Goal: Task Accomplishment & Management: Manage account settings

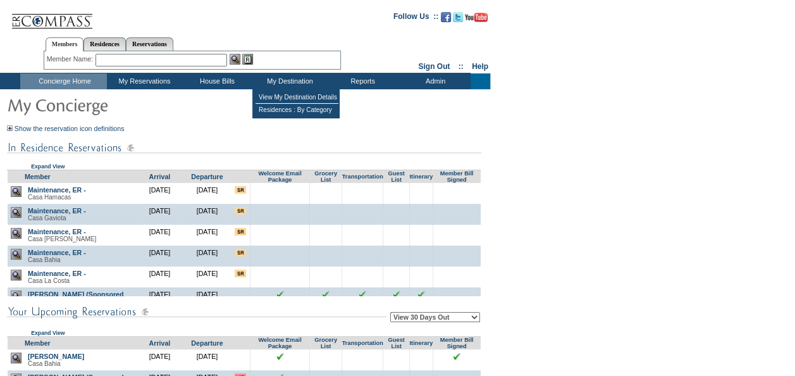
click at [289, 90] on table "View My Destination Details Residences : By Category" at bounding box center [295, 104] width 87 height 30
click at [289, 94] on td "View My Destination Details" at bounding box center [297, 97] width 83 height 13
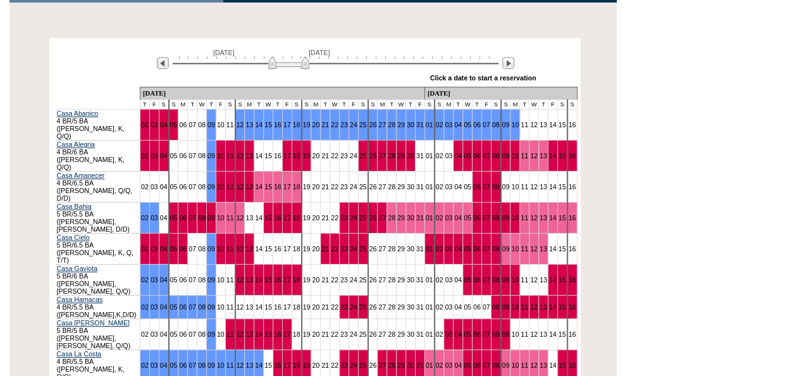
scroll to position [253, 0]
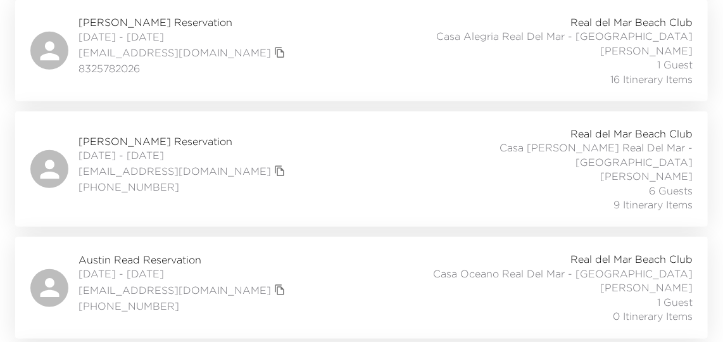
scroll to position [345, 0]
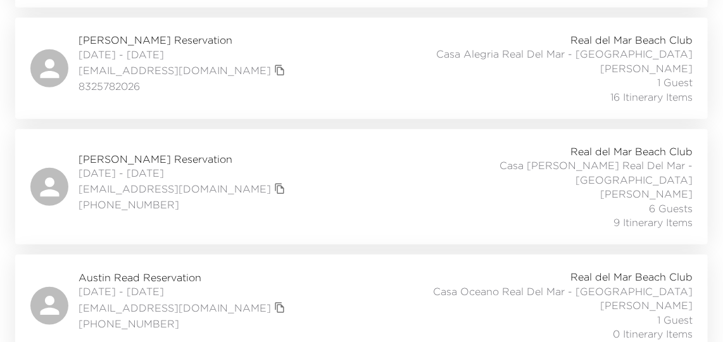
click at [289, 183] on div "DJ Brooks Reservation 10/11/2025 - 10/18/2025 djbrooksjr@gmail.com (206) 228-85…" at bounding box center [361, 186] width 662 height 85
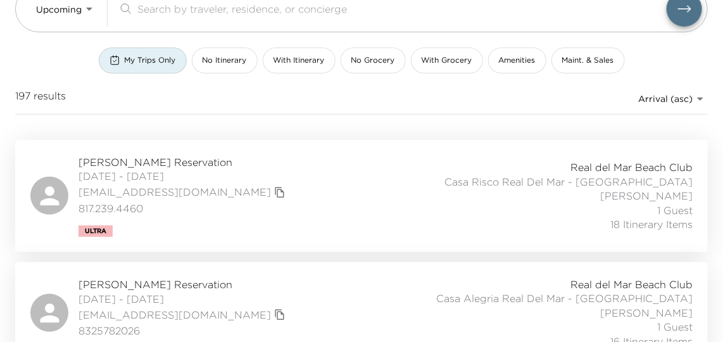
scroll to position [57, 0]
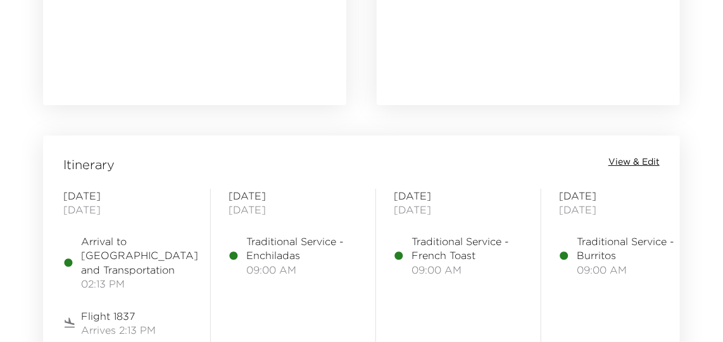
scroll to position [1380, 0]
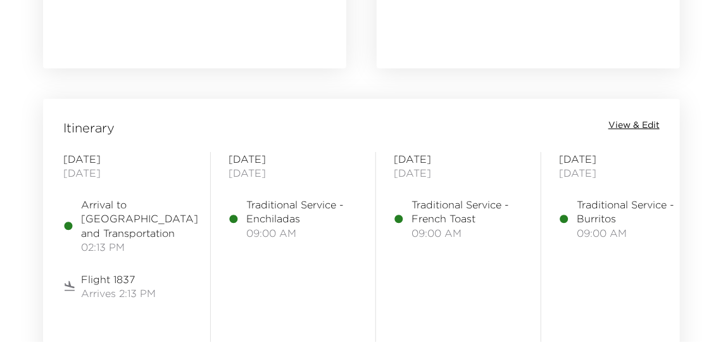
click at [623, 119] on span "View & Edit" at bounding box center [633, 125] width 51 height 13
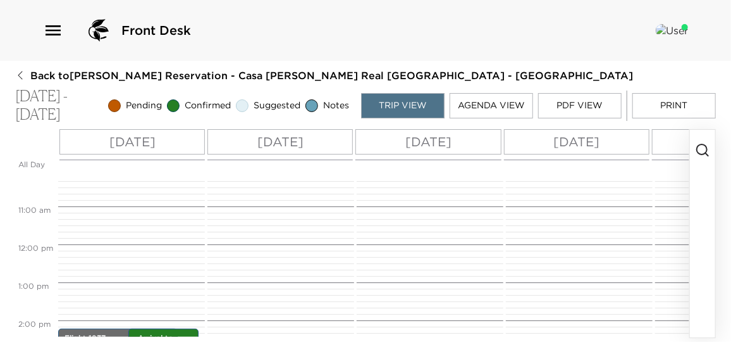
scroll to position [456, 0]
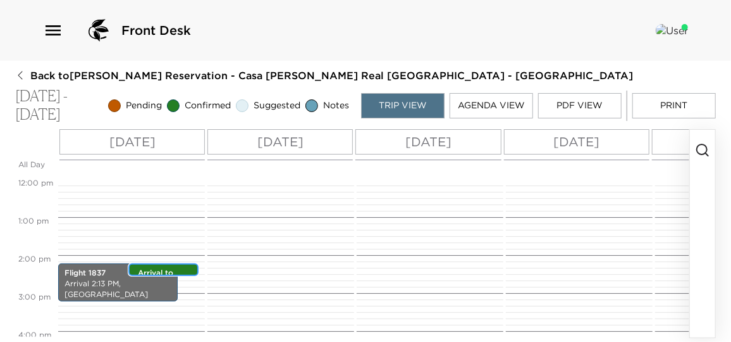
click at [159, 270] on p "Arrival to Puerto Vallarta and Transportation" at bounding box center [167, 289] width 58 height 42
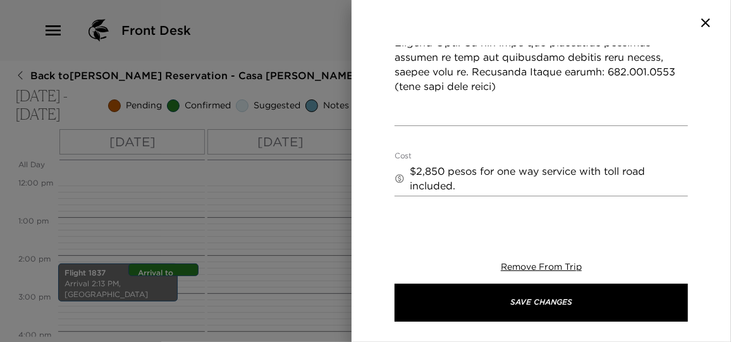
scroll to position [749, 0]
click at [497, 163] on textarea "$2,850 pesos for one way service with toll road included." at bounding box center [549, 177] width 278 height 29
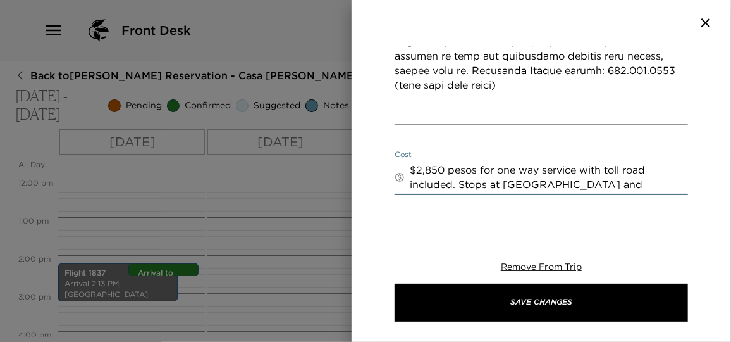
click at [453, 163] on textarea "$2,850 pesos for one way service with toll road included. Stops at Costco and W…" at bounding box center [549, 177] width 278 height 29
drag, startPoint x: 580, startPoint y: 140, endPoint x: 456, endPoint y: 156, distance: 124.9
click at [456, 163] on textarea "$2,850 pesos for one way service with toll road included. Stops at Costco and W…" at bounding box center [549, 177] width 278 height 29
click at [630, 163] on textarea "$2,850 pesos for one way service plus $1,000 pesos extra fee for stops at Costc…" at bounding box center [549, 177] width 278 height 29
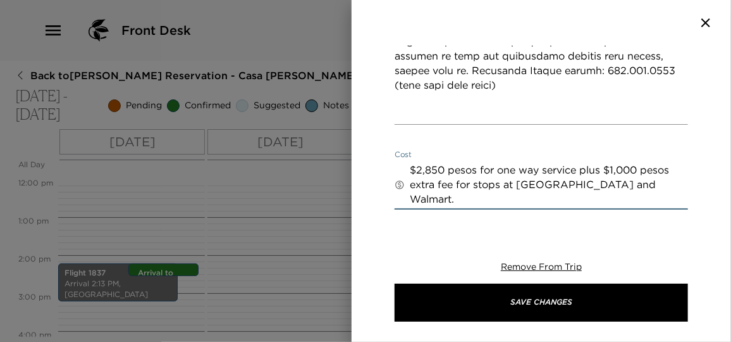
paste textarea "with toll road included."
drag, startPoint x: 430, startPoint y: 168, endPoint x: 384, endPoint y: 164, distance: 45.8
click at [384, 164] on div "Arrival to Puerto Vallarta and Transportation Start Date & Time 10/11/2025 02:1…" at bounding box center [542, 133] width 380 height 175
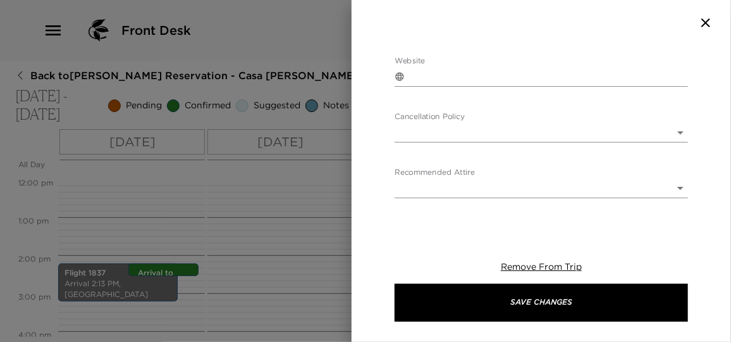
scroll to position [1036, 0]
type textarea "$2,850 pesos for one way service plus $1,000 pesos extra fee for stops at Costc…"
click at [447, 164] on body "Front Desk Back to DJ Brooks Reservation - Casa Higuera Real Del Mar - Mexico O…" at bounding box center [365, 171] width 731 height 342
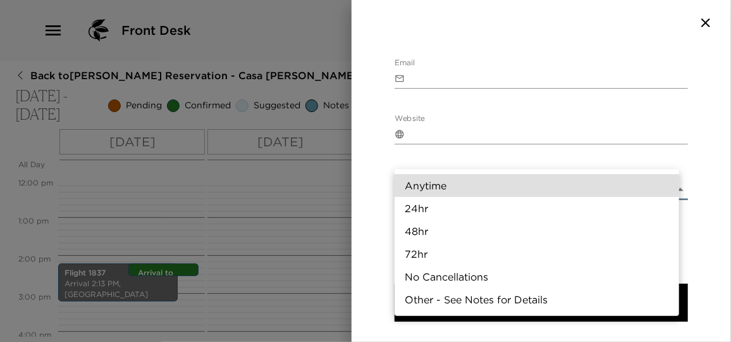
click at [432, 216] on li "24hr" at bounding box center [537, 208] width 285 height 23
type input "24hr"
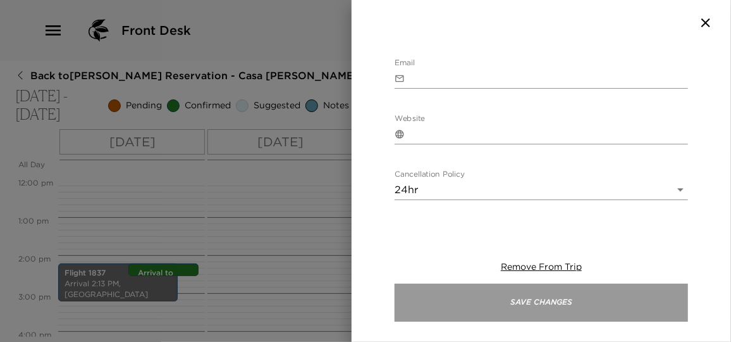
click at [557, 299] on button "Save Changes" at bounding box center [542, 302] width 294 height 38
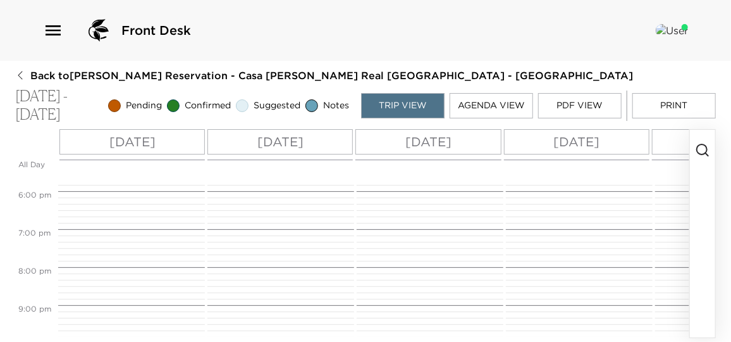
scroll to position [690, 0]
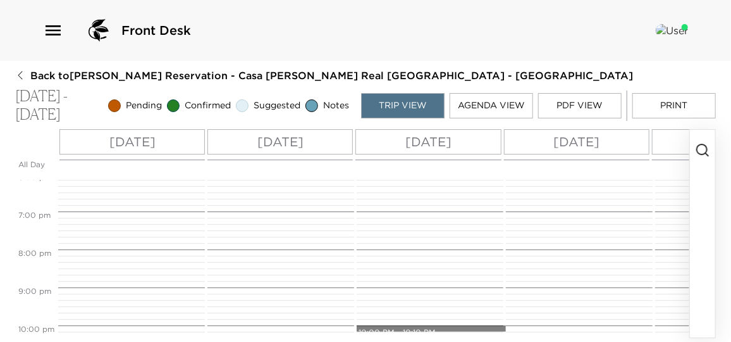
drag, startPoint x: 364, startPoint y: 326, endPoint x: 395, endPoint y: 333, distance: 31.6
click at [395, 333] on div "All Day Sat 10/11 Sun 10/12 Mon 10/13 Tue 10/14 Wed 10/15 Thu 10/16 Fri 10/17 S…" at bounding box center [352, 233] width 674 height 208
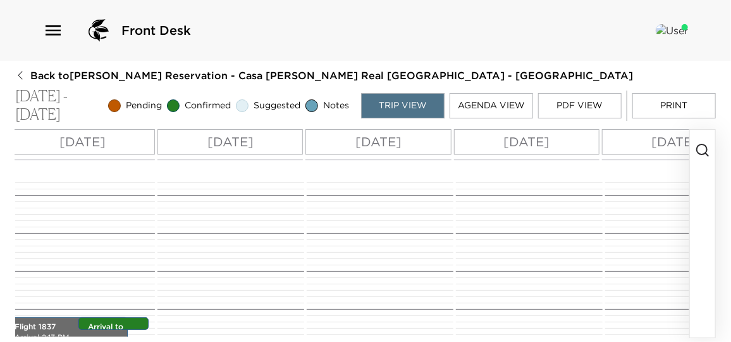
scroll to position [0, 0]
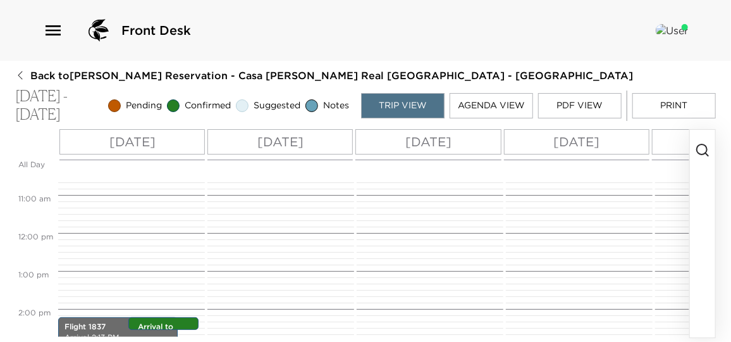
click at [699, 145] on circle "button" at bounding box center [702, 149] width 10 height 10
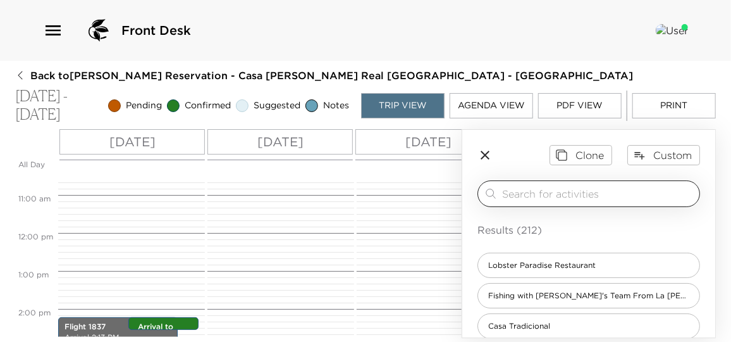
click at [587, 194] on input "search" at bounding box center [598, 193] width 192 height 15
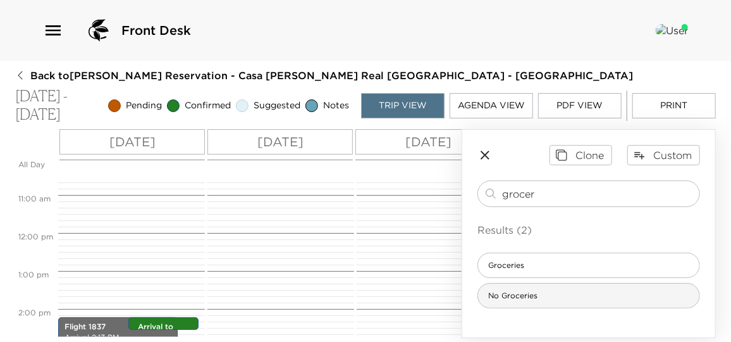
type input "grocer"
click at [533, 295] on span "No Groceries" at bounding box center [513, 295] width 70 height 11
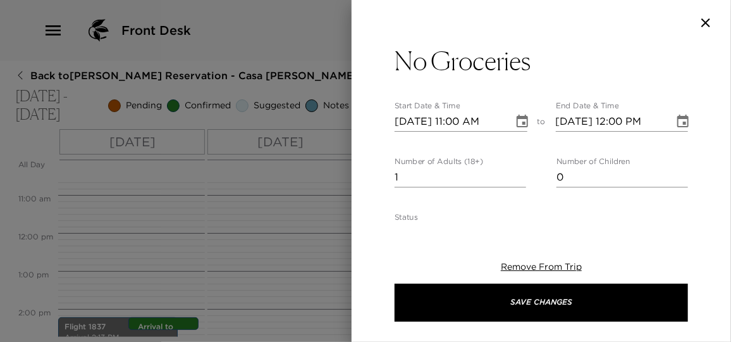
type textarea "I have not received any grocery request at this time. Should you wish to order …"
drag, startPoint x: 407, startPoint y: 178, endPoint x: 390, endPoint y: 177, distance: 16.6
click at [390, 177] on div "No Groceries Start Date & Time 10/11/2025 11:00 AM to End Date & Time 10/11/202…" at bounding box center [542, 133] width 380 height 175
type input "6"
click at [331, 212] on div at bounding box center [365, 171] width 731 height 342
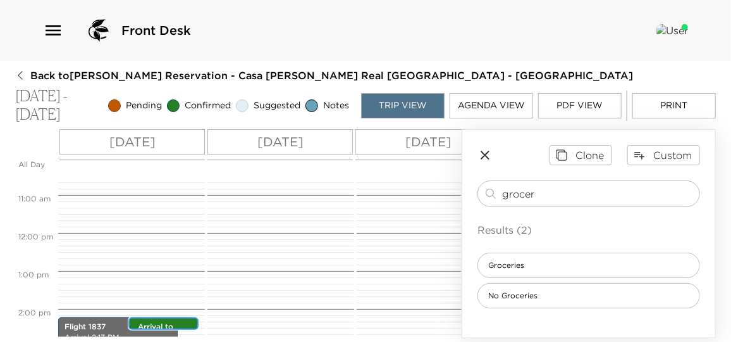
click at [175, 319] on div "Arrival to Puerto Vallarta and Transportation 2:13pm - 2:13pm" at bounding box center [166, 324] width 63 height 10
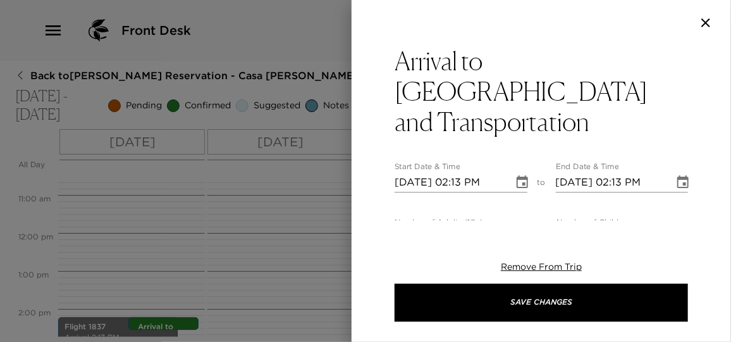
click at [702, 20] on icon "button" at bounding box center [706, 22] width 15 height 15
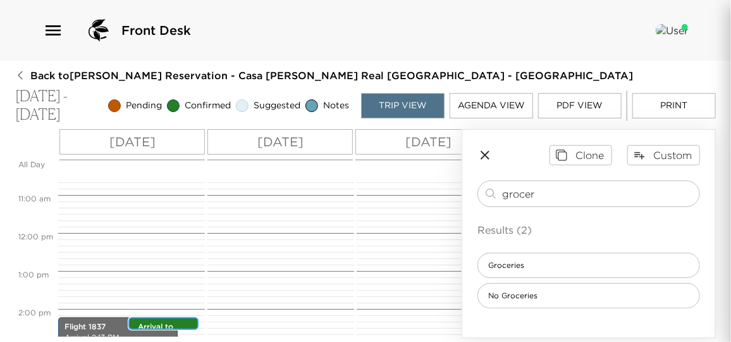
scroll to position [404, 0]
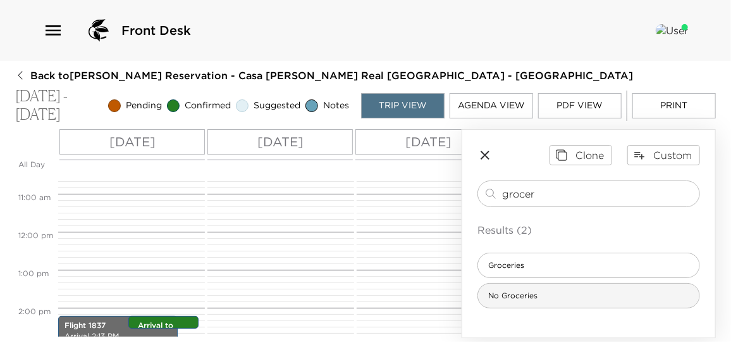
click at [550, 287] on div "No Groceries" at bounding box center [589, 295] width 223 height 25
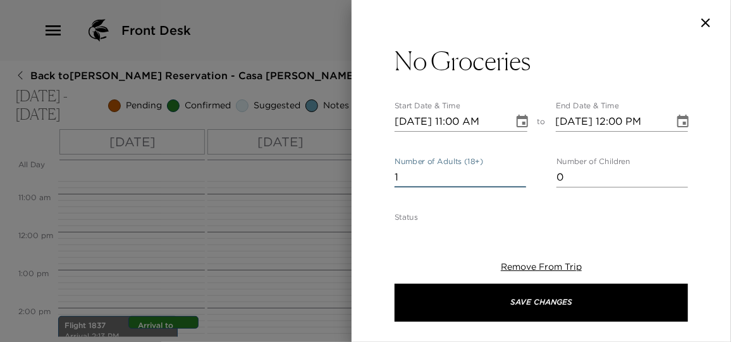
drag, startPoint x: 413, startPoint y: 178, endPoint x: 341, endPoint y: 177, distance: 71.5
click at [342, 177] on div "No Groceries Start Date & Time 10/11/2025 11:00 AM to End Date & Time 10/11/202…" at bounding box center [365, 171] width 731 height 342
type input "6"
click at [523, 120] on icon "Choose date, selected date is Oct 11, 2025" at bounding box center [522, 121] width 11 height 13
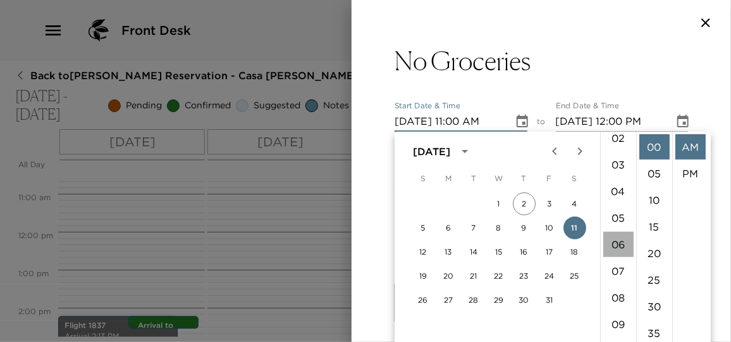
click at [616, 239] on li "06" at bounding box center [619, 244] width 30 height 25
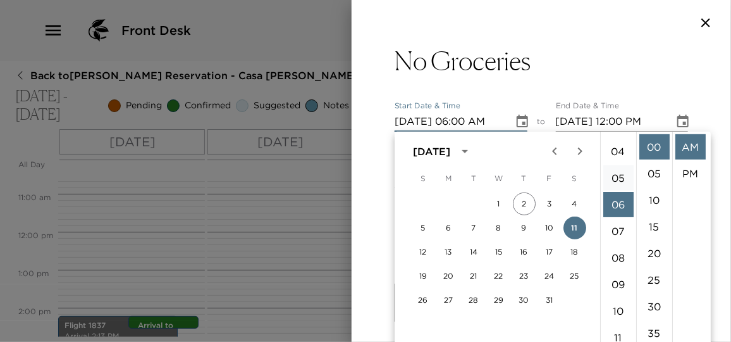
click at [621, 182] on li "05" at bounding box center [619, 177] width 30 height 25
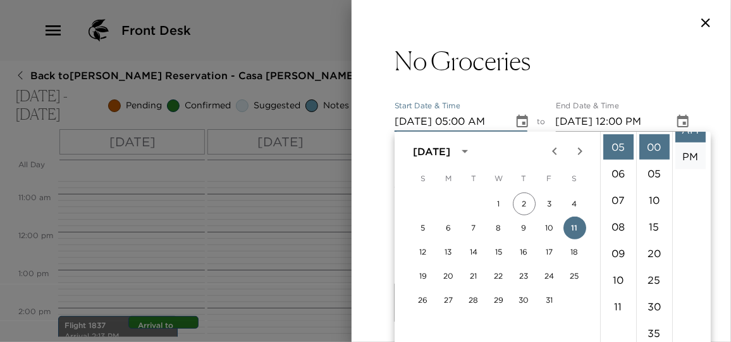
scroll to position [26, 0]
click at [692, 144] on li "PM" at bounding box center [691, 147] width 30 height 25
type input "10/11/2025 05:00 PM"
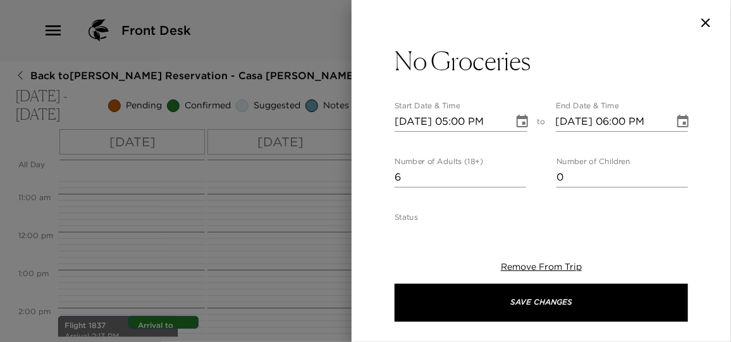
click at [676, 124] on icon "Choose date, selected date is Oct 11, 2025" at bounding box center [683, 121] width 15 height 15
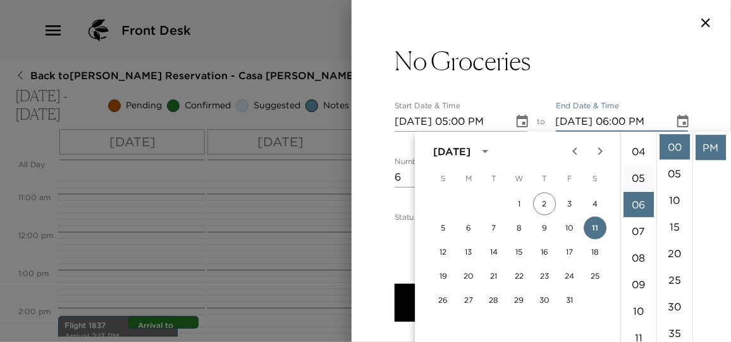
click at [645, 180] on li "05" at bounding box center [639, 177] width 30 height 25
type input "10/11/2025 05:00 PM"
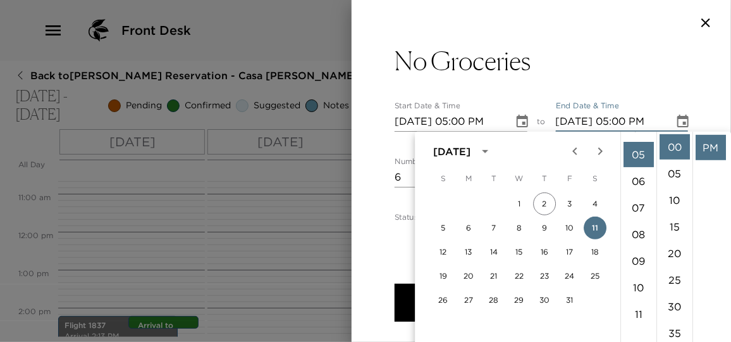
scroll to position [133, 0]
click at [706, 150] on li "PM" at bounding box center [711, 147] width 30 height 25
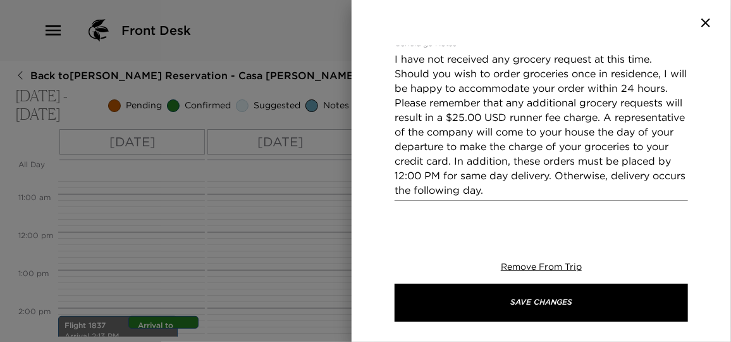
scroll to position [287, 0]
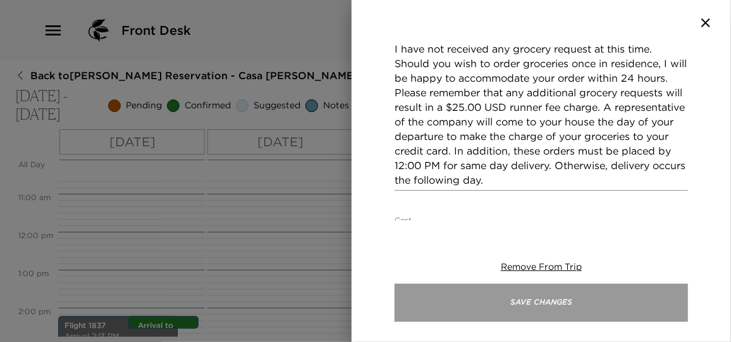
click at [548, 293] on button "Save Changes" at bounding box center [542, 302] width 294 height 38
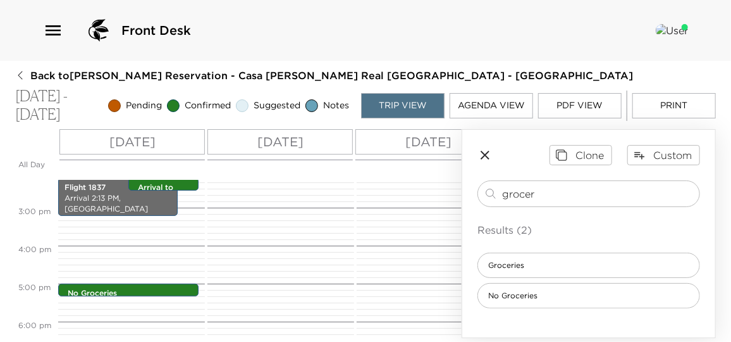
scroll to position [518, 0]
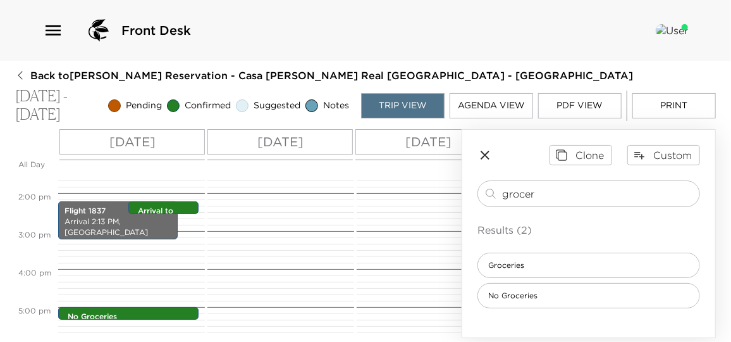
drag, startPoint x: 525, startPoint y: 190, endPoint x: 393, endPoint y: 189, distance: 131.6
click at [393, 189] on div "All Day Sat 10/11 Sun 10/12 Mon 10/13 Tue 10/14 Wed 10/15 Thu 10/16 Fri 10/17 S…" at bounding box center [365, 233] width 701 height 209
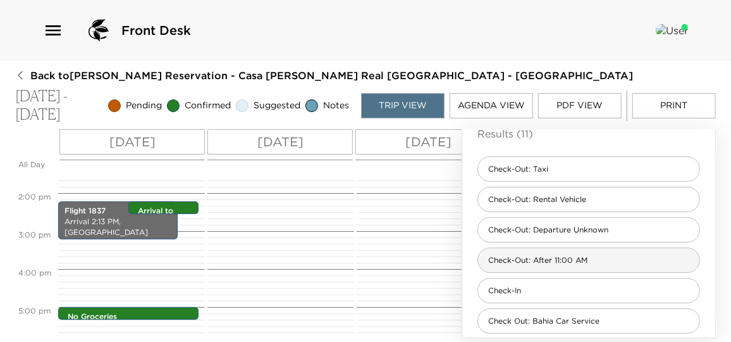
scroll to position [115, 0]
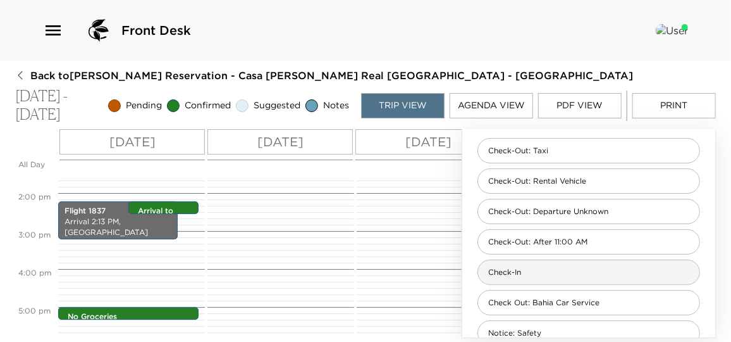
type input "check"
click at [519, 272] on span "Check-In" at bounding box center [504, 272] width 53 height 11
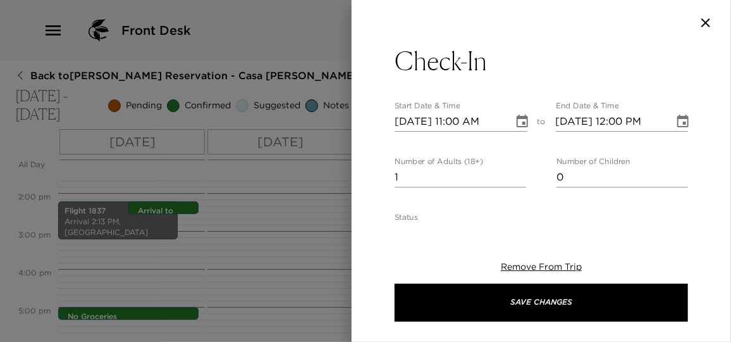
type textarea "Welcome Home! I will personally greet and will give you a thorough orientation …"
click at [376, 177] on div "Check-In Start Date & Time 10/11/2025 11:00 AM to End Date & Time 10/11/2025 12…" at bounding box center [542, 133] width 380 height 175
type input "6"
click at [518, 124] on icon "Choose date, selected date is Oct 11, 2025" at bounding box center [522, 121] width 11 height 13
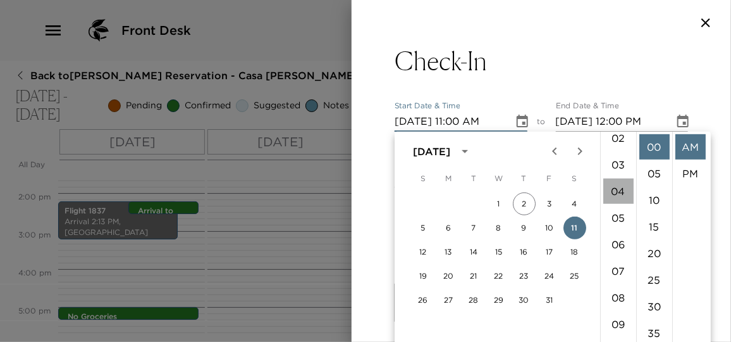
click at [619, 186] on li "04" at bounding box center [619, 190] width 30 height 25
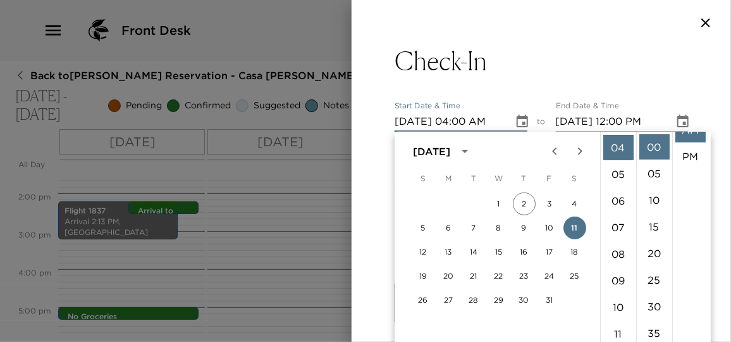
scroll to position [26, 0]
click at [685, 152] on li "PM" at bounding box center [691, 147] width 30 height 25
type input "10/11/2025 04:00 PM"
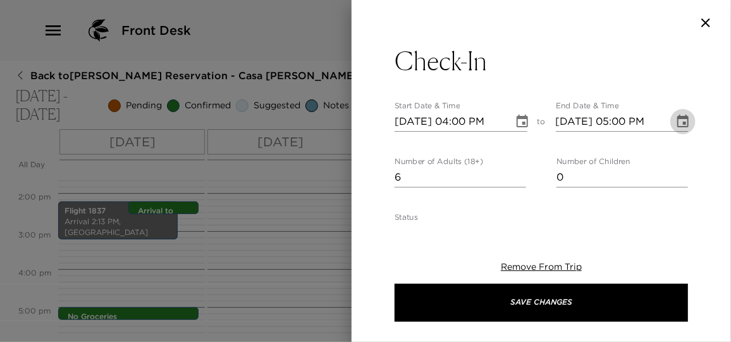
click at [673, 131] on button "Choose date, selected date is Oct 11, 2025" at bounding box center [683, 121] width 25 height 25
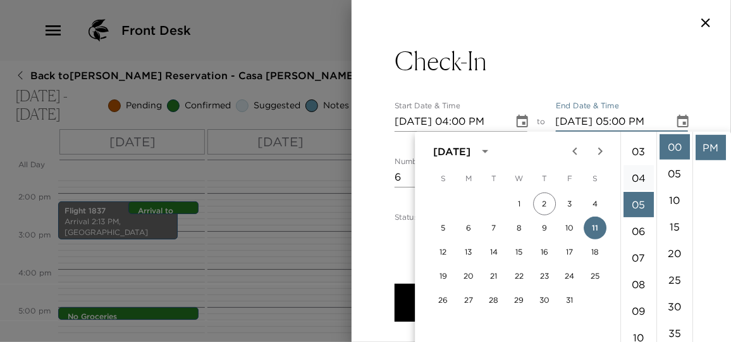
click at [643, 182] on li "04" at bounding box center [639, 177] width 30 height 25
type input "10/11/2025 04:00 PM"
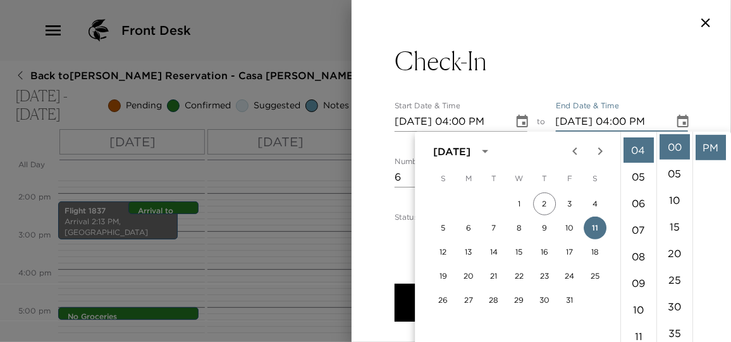
scroll to position [106, 0]
click at [711, 147] on li "PM" at bounding box center [711, 147] width 30 height 25
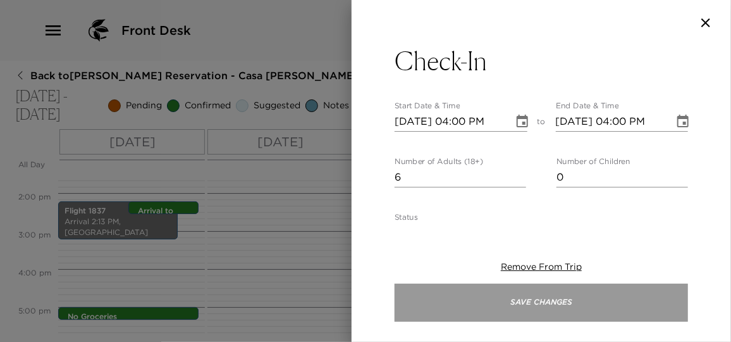
click at [553, 302] on button "Save Changes" at bounding box center [542, 302] width 294 height 38
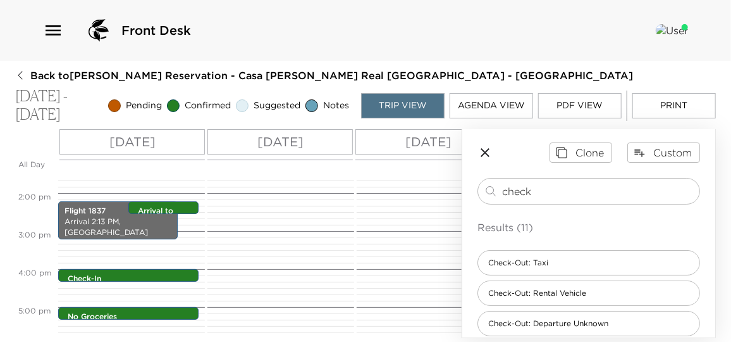
scroll to position [0, 0]
click at [485, 154] on icon "button" at bounding box center [485, 155] width 9 height 9
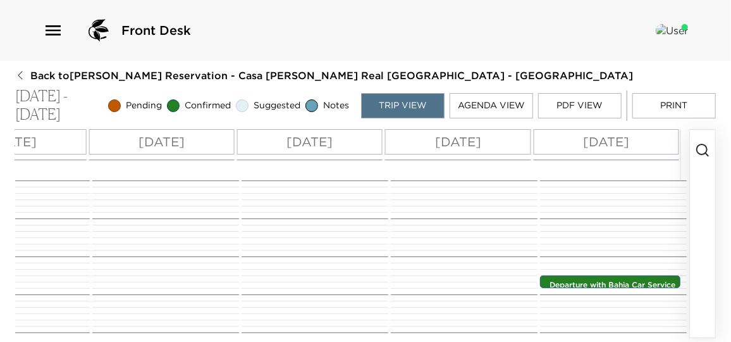
scroll to position [404, 0]
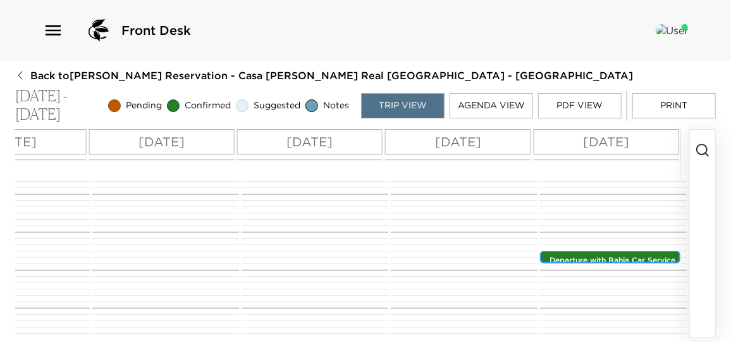
click at [587, 261] on p "Departure with Bahia Car Service" at bounding box center [614, 260] width 128 height 11
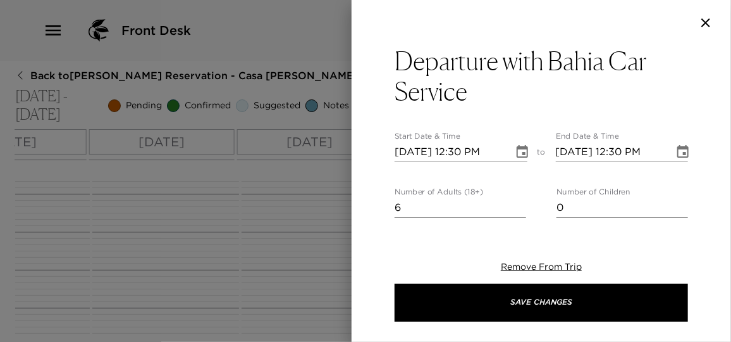
click at [314, 255] on div at bounding box center [365, 171] width 731 height 342
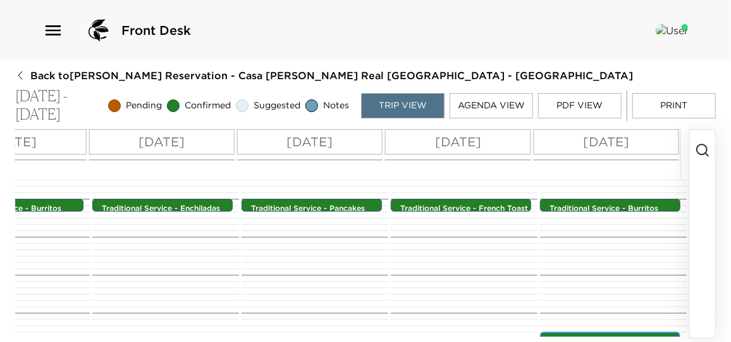
scroll to position [289, 0]
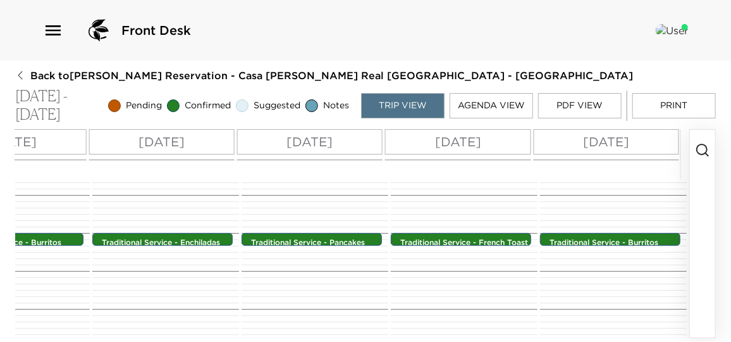
click at [711, 152] on button "button" at bounding box center [702, 234] width 25 height 208
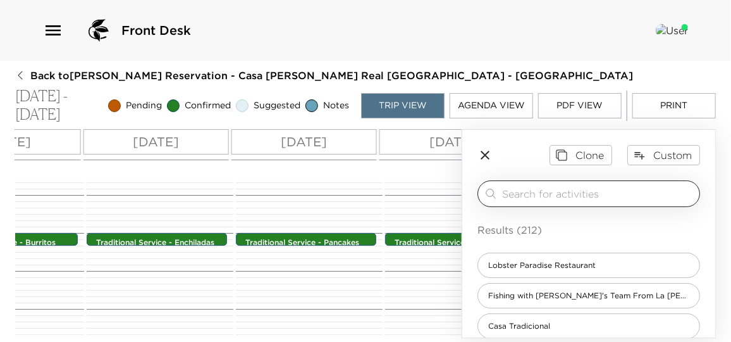
click at [562, 190] on input "search" at bounding box center [598, 193] width 192 height 15
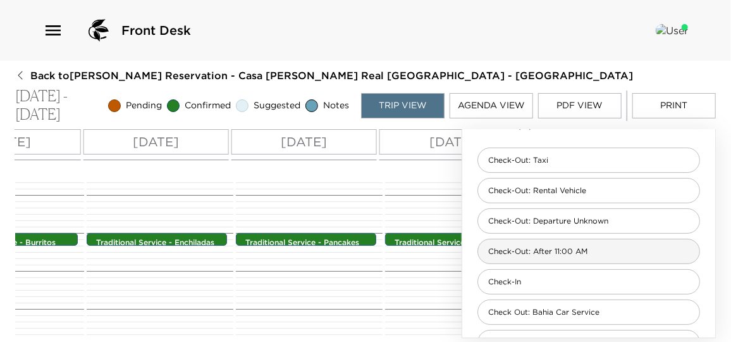
scroll to position [115, 0]
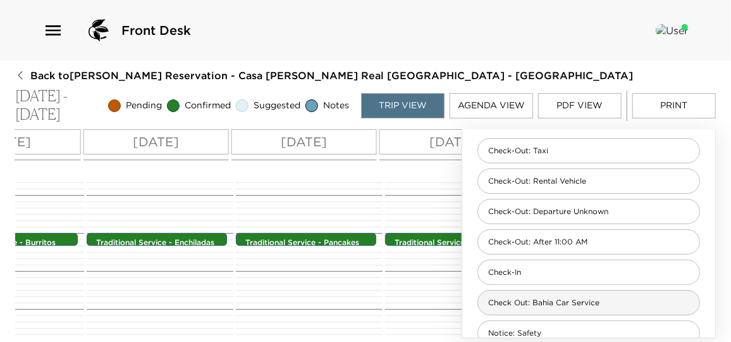
type input "check"
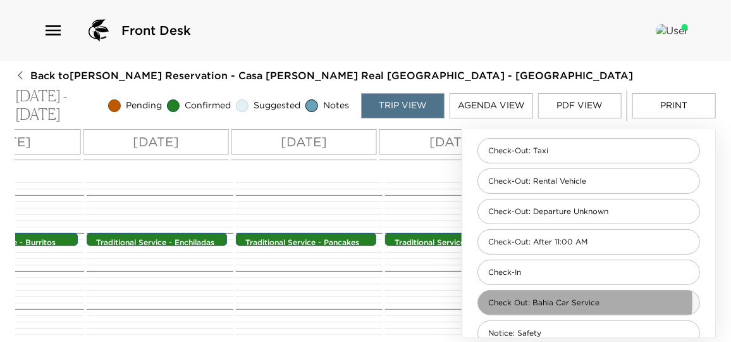
click at [562, 299] on span "Check Out: Bahia Car Service" at bounding box center [544, 302] width 132 height 11
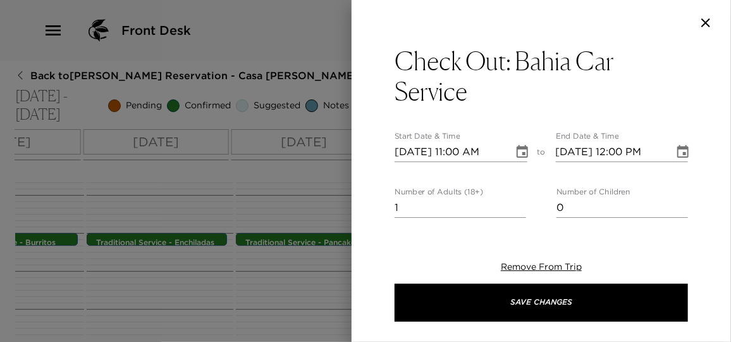
type textarea "Your private transportation has been confirmed with Bahia Car Service. This dep…"
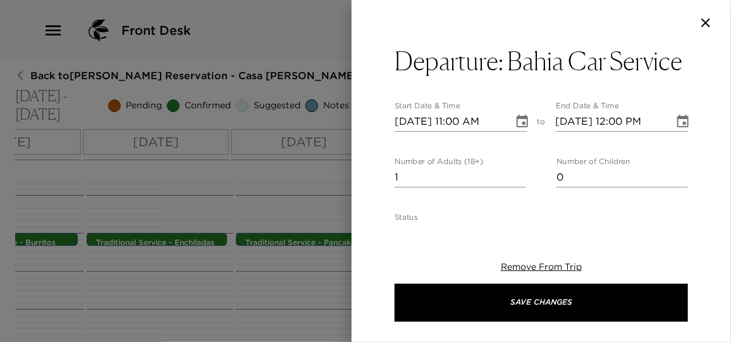
click at [704, 22] on icon "button" at bounding box center [706, 22] width 15 height 15
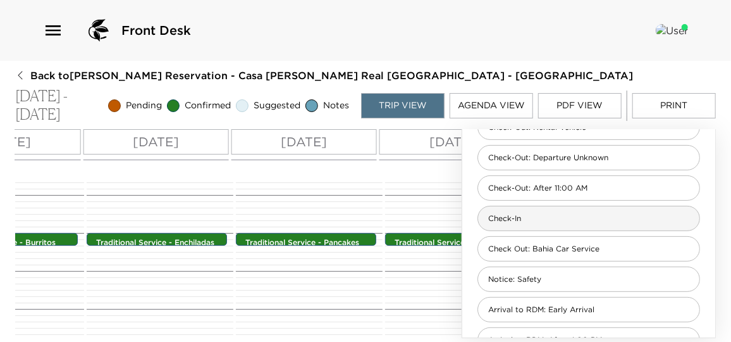
scroll to position [143, 0]
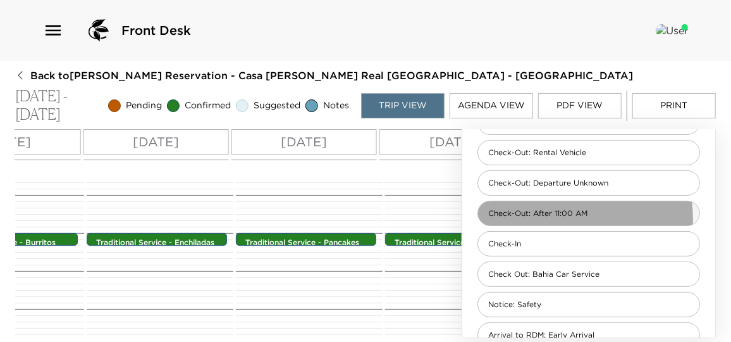
click at [550, 217] on div "Check-Out: After 11:00 AM" at bounding box center [589, 213] width 223 height 25
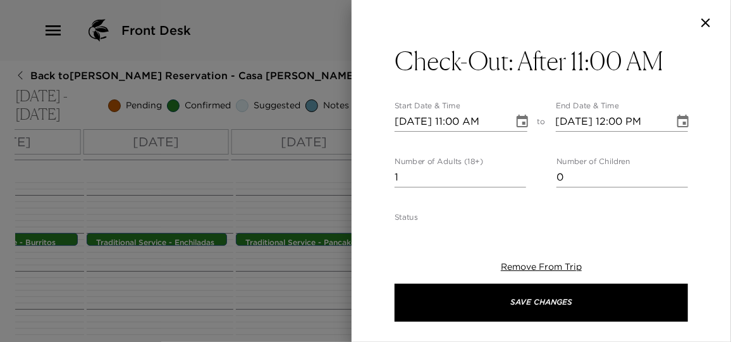
type textarea "Please note that check out of the residence is no later than 11:00 AM. Since yo…"
drag, startPoint x: 430, startPoint y: 178, endPoint x: 357, endPoint y: 171, distance: 73.8
click at [357, 171] on div "Check-Out after 11:00 AM Start Date & Time 10/11/2025 11:00 AM to End Date & Ti…" at bounding box center [542, 133] width 380 height 175
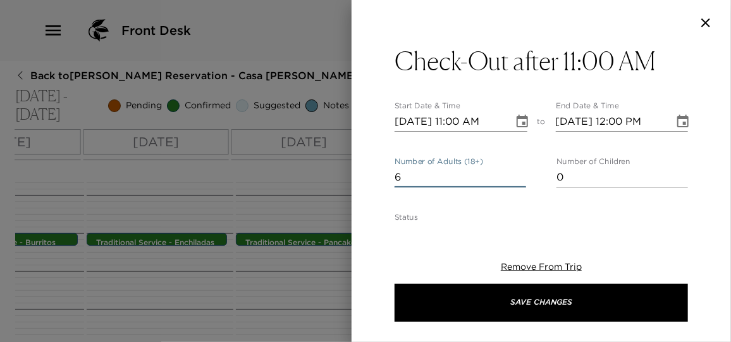
type input "6"
click at [516, 120] on icon "Choose date, selected date is Oct 11, 2025" at bounding box center [522, 121] width 15 height 15
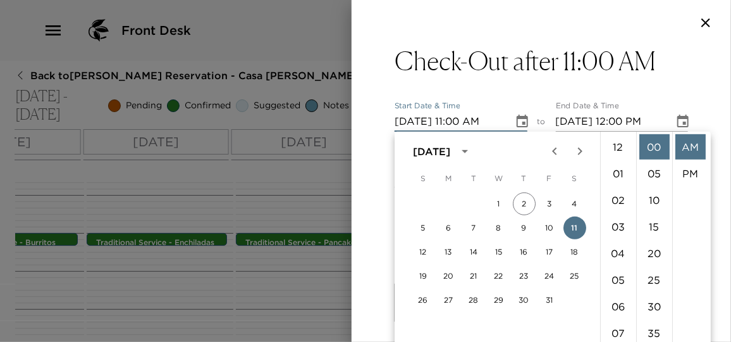
scroll to position [292, 0]
click at [575, 251] on button "18" at bounding box center [575, 251] width 23 height 23
type input "10/18/2025 11:00 AM"
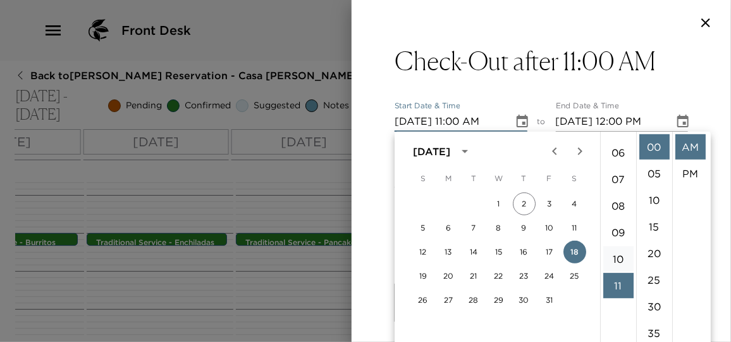
scroll to position [177, 0]
click at [616, 257] on li "11" at bounding box center [619, 262] width 30 height 25
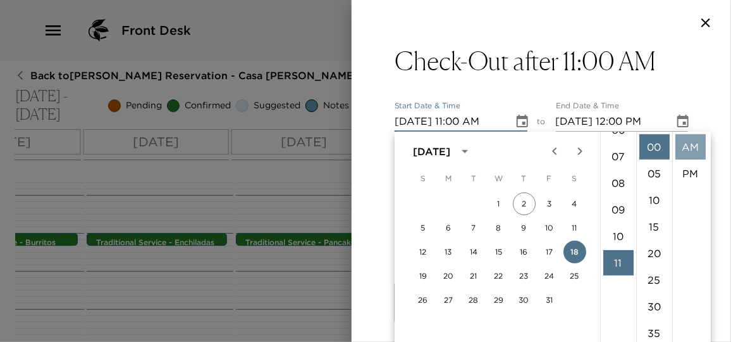
click at [684, 151] on li "AM" at bounding box center [691, 146] width 30 height 25
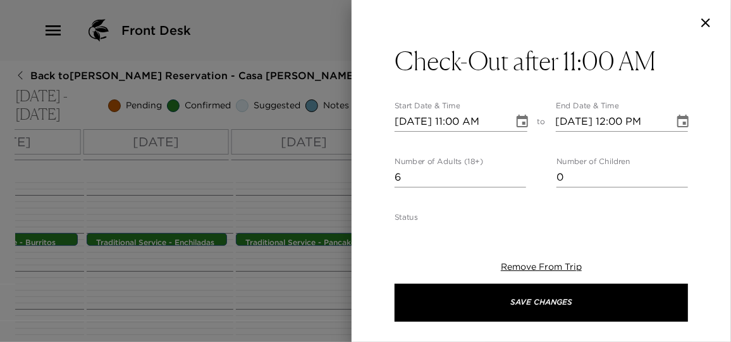
click at [676, 125] on icon "Choose date, selected date is Oct 18, 2025" at bounding box center [683, 121] width 15 height 15
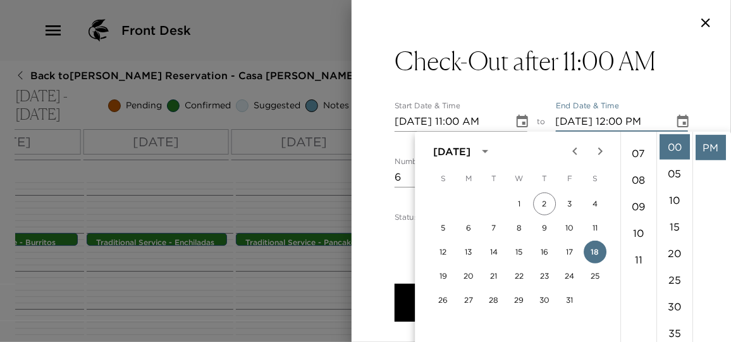
scroll to position [287, 0]
click at [638, 156] on li "11" at bounding box center [639, 151] width 30 height 25
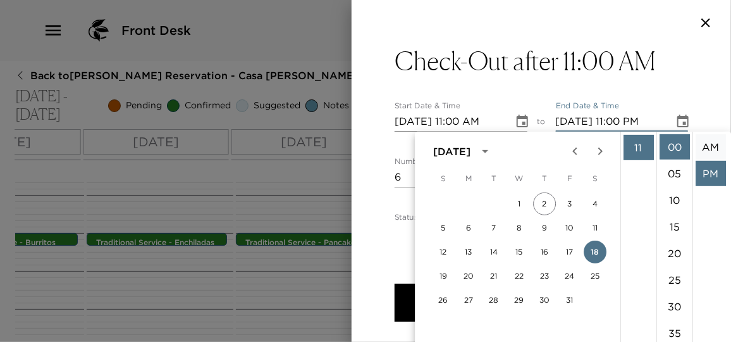
click at [704, 151] on li "AM" at bounding box center [711, 146] width 30 height 25
type input "10/18/2025 11:00 AM"
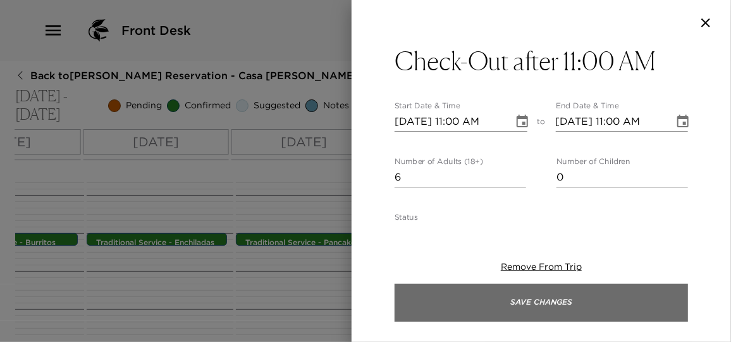
click at [578, 308] on button "Save Changes" at bounding box center [542, 302] width 294 height 38
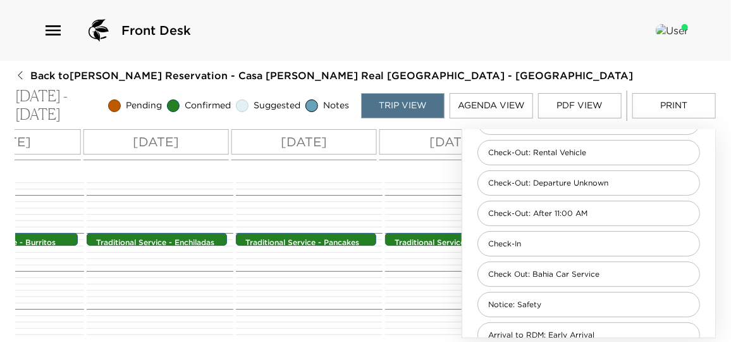
click at [442, 282] on div "Traditional Service - French Toast 9:00am - 9:00am" at bounding box center [456, 346] width 143 height 911
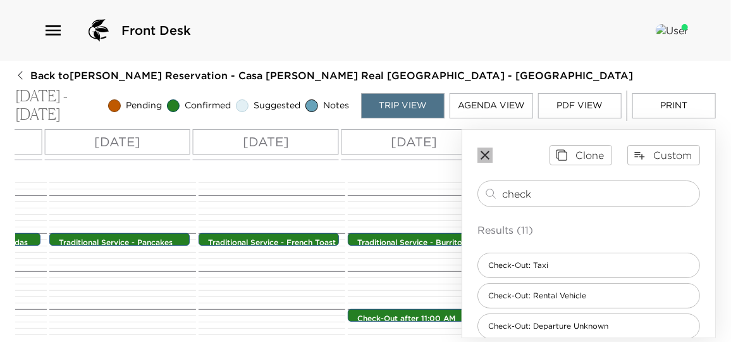
click at [486, 152] on icon "button" at bounding box center [485, 154] width 15 height 15
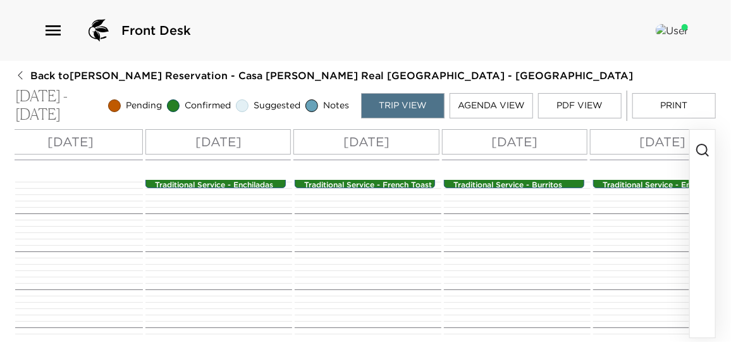
scroll to position [0, 18]
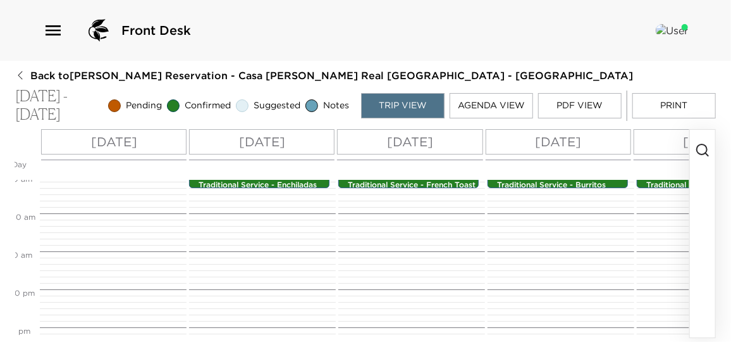
click at [685, 108] on button "Print" at bounding box center [675, 105] width 84 height 25
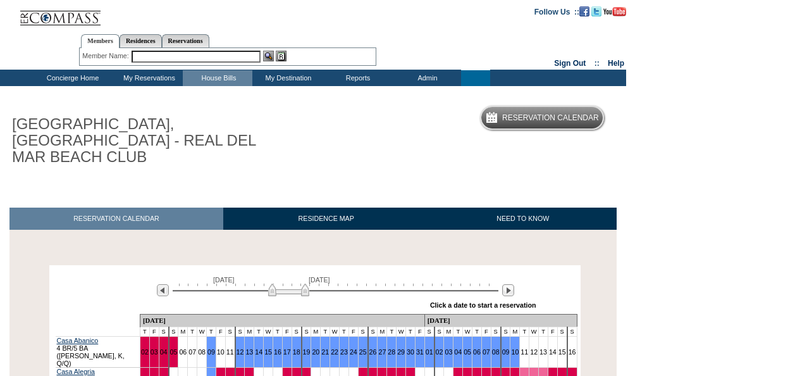
scroll to position [253, 0]
